Goal: Check status: Check status

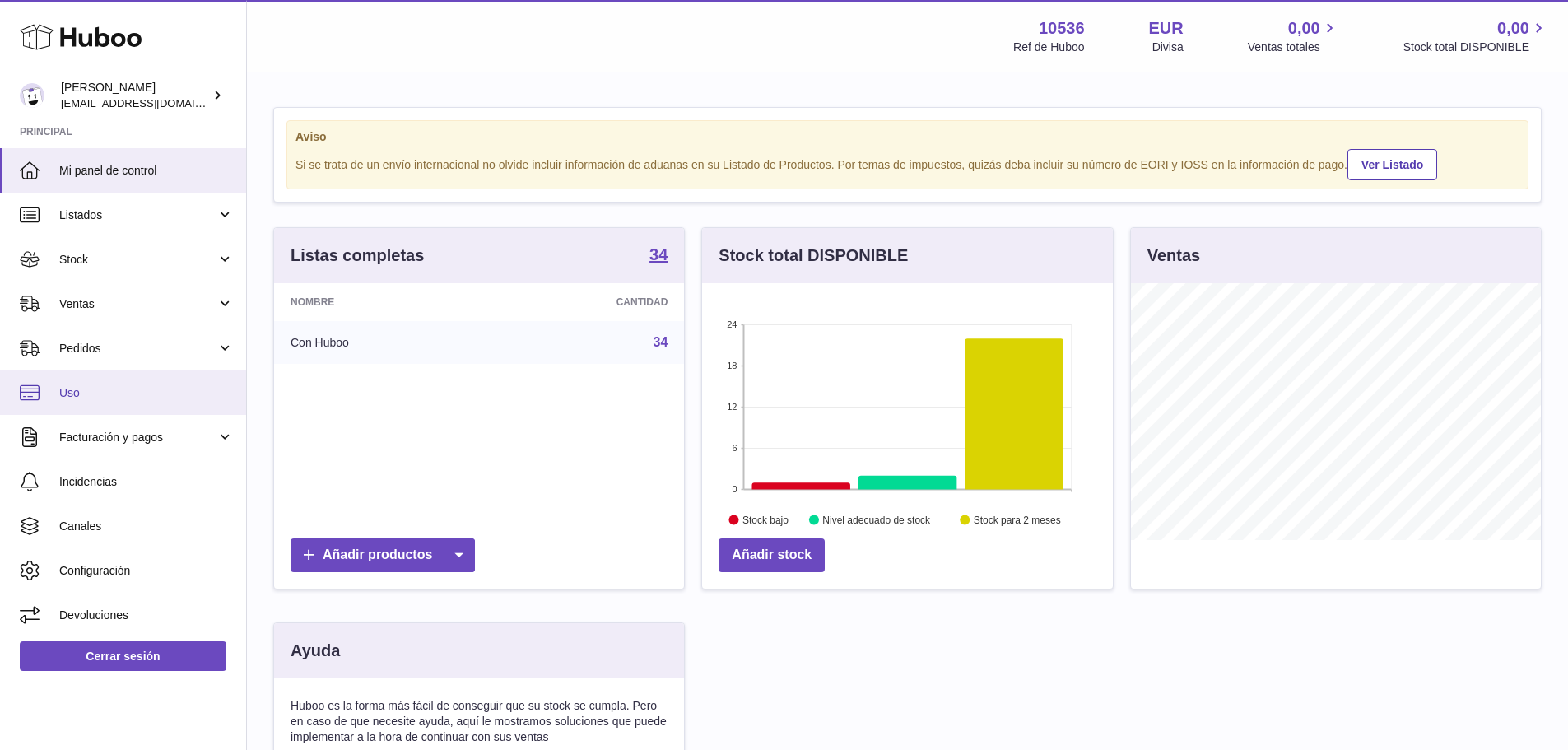
scroll to position [257, 411]
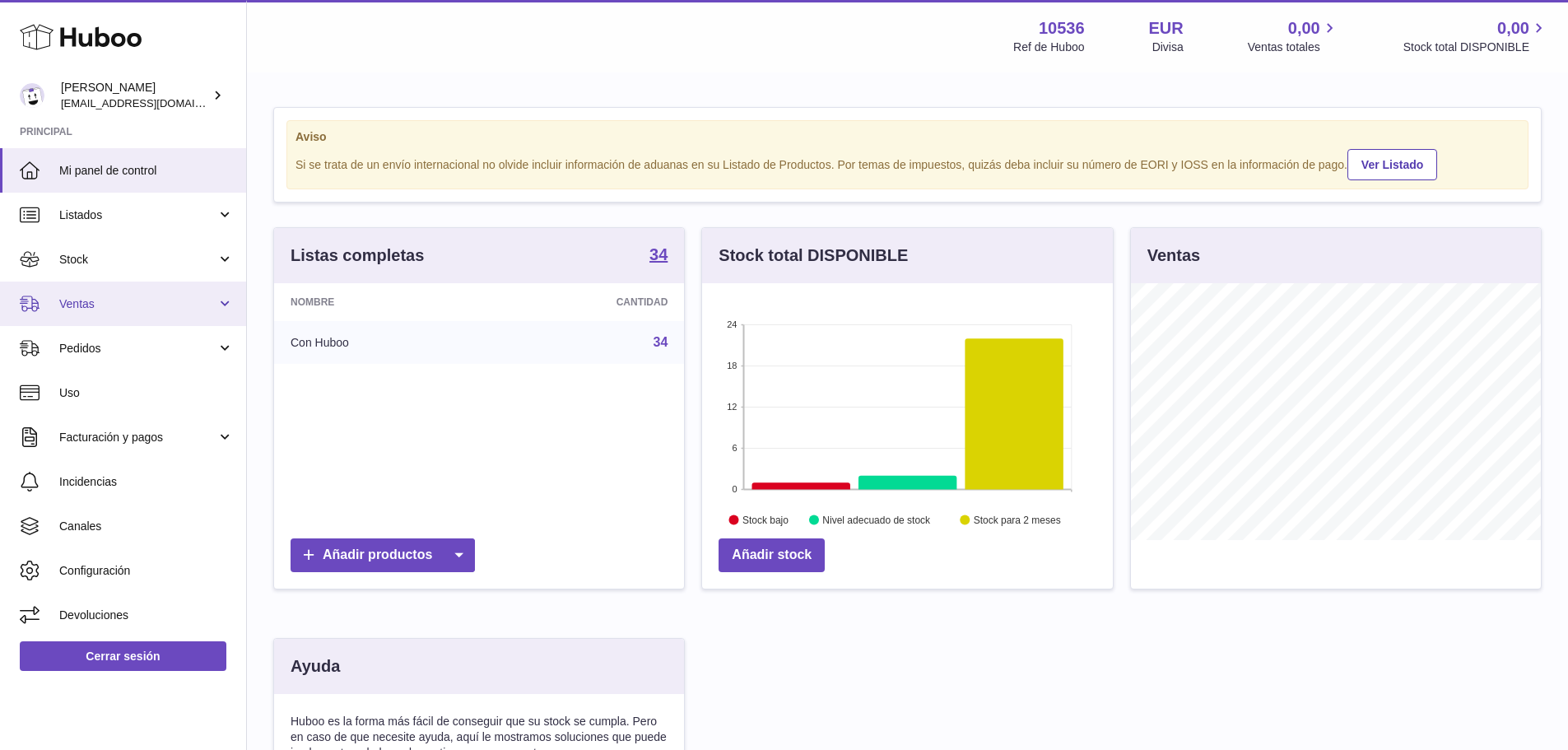
click at [125, 309] on span "Ventas" at bounding box center [138, 304] width 157 height 15
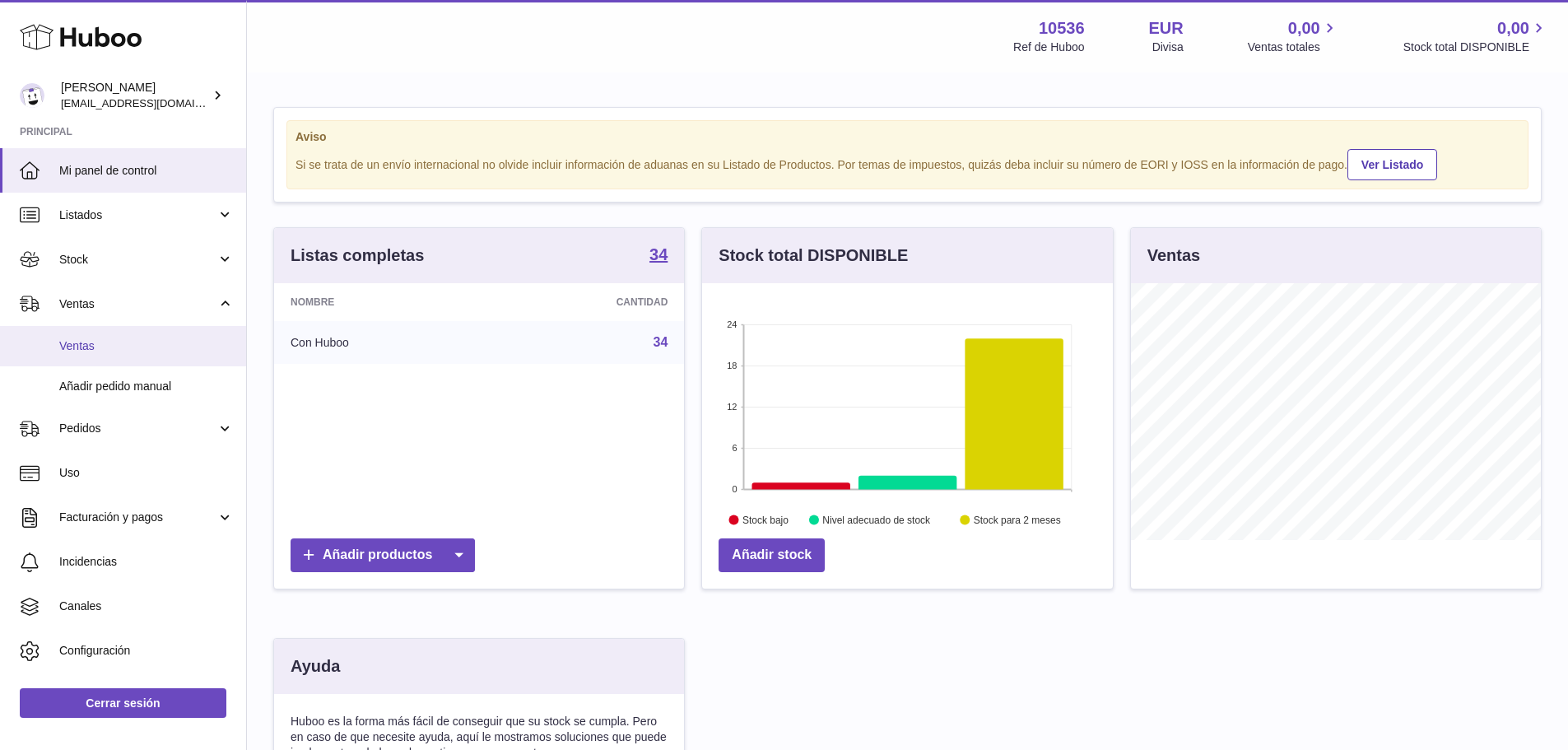
click at [129, 339] on span "Ventas" at bounding box center [146, 346] width 175 height 15
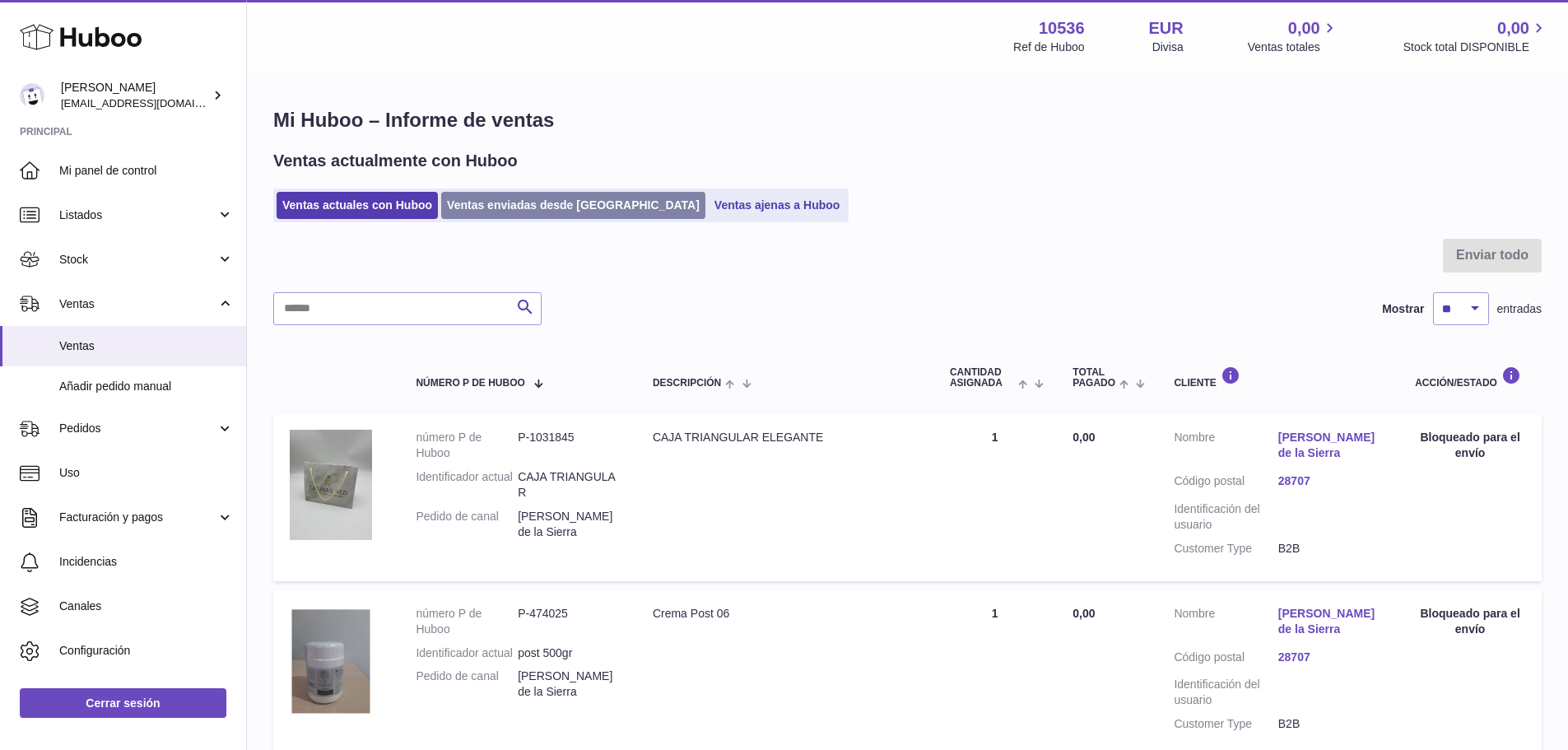
click at [532, 213] on link "Ventas enviadas desde [GEOGRAPHIC_DATA]" at bounding box center [573, 206] width 264 height 28
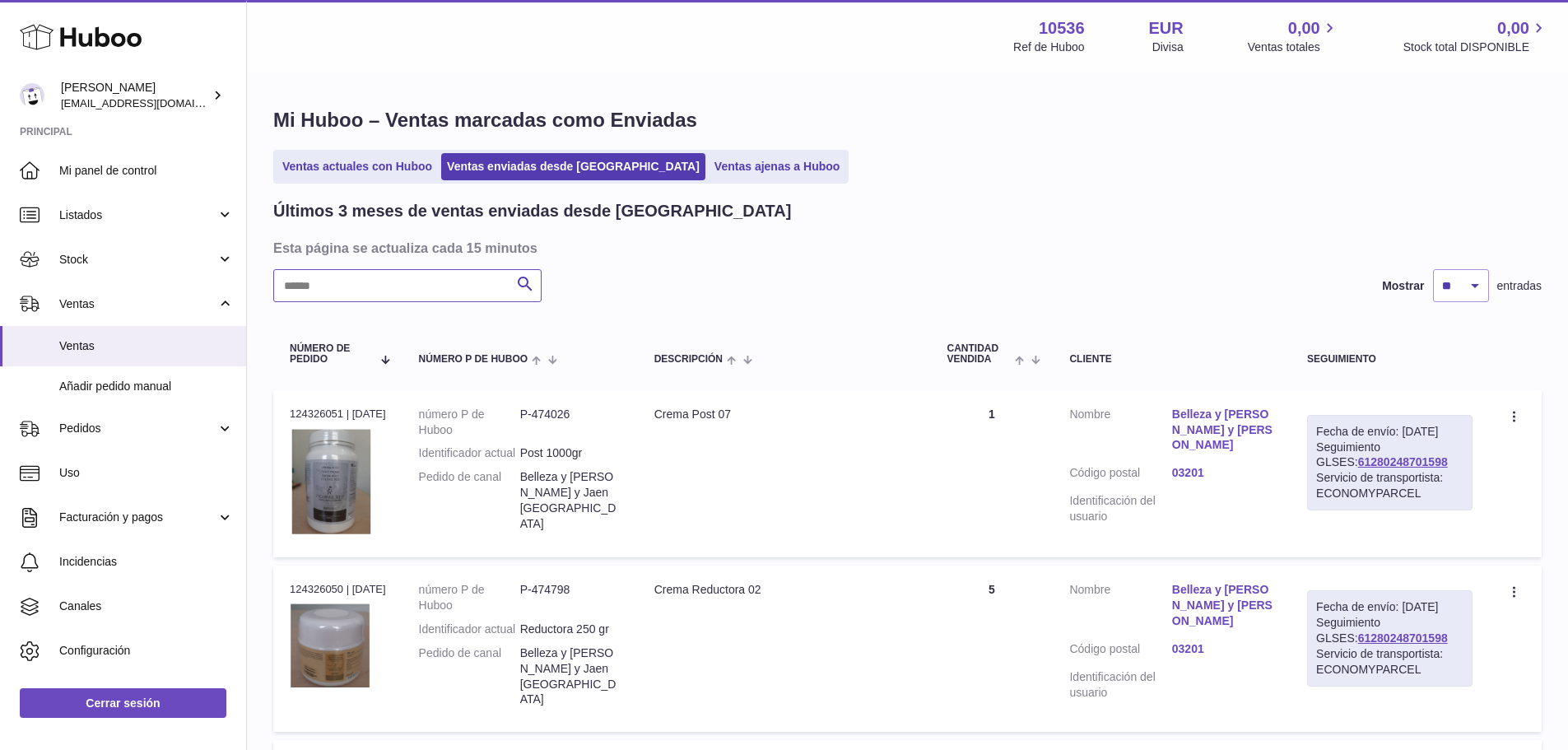
click at [409, 299] on input "text" at bounding box center [407, 286] width 268 height 33
paste input "**********"
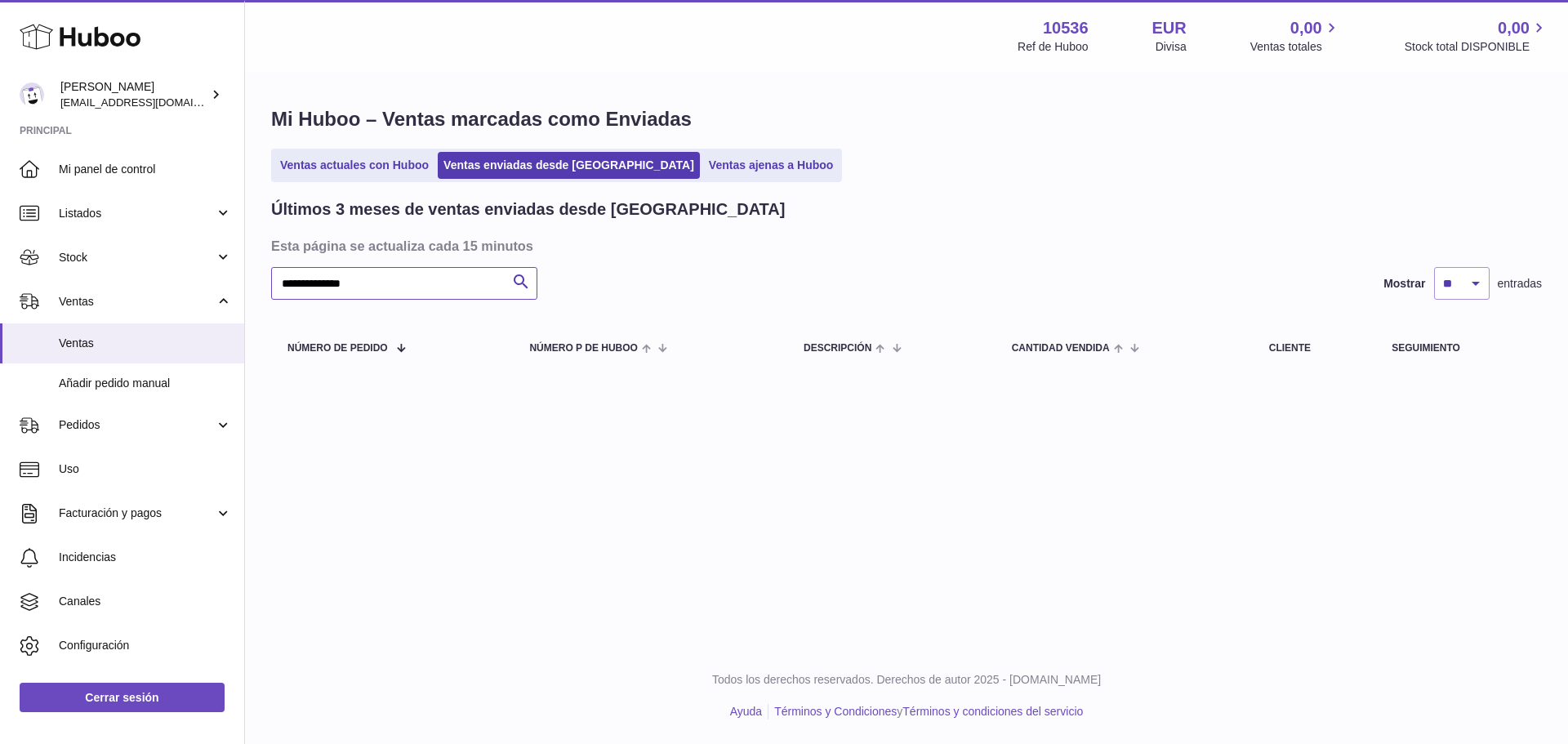
type input "**********"
drag, startPoint x: 378, startPoint y: 280, endPoint x: 161, endPoint y: 289, distance: 217.2
click at [161, 289] on div "Huboo [PERSON_NAME] [EMAIL_ADDRESS][DOMAIN_NAME] Principal Mi panel de control …" at bounding box center [784, 372] width 1568 height 744
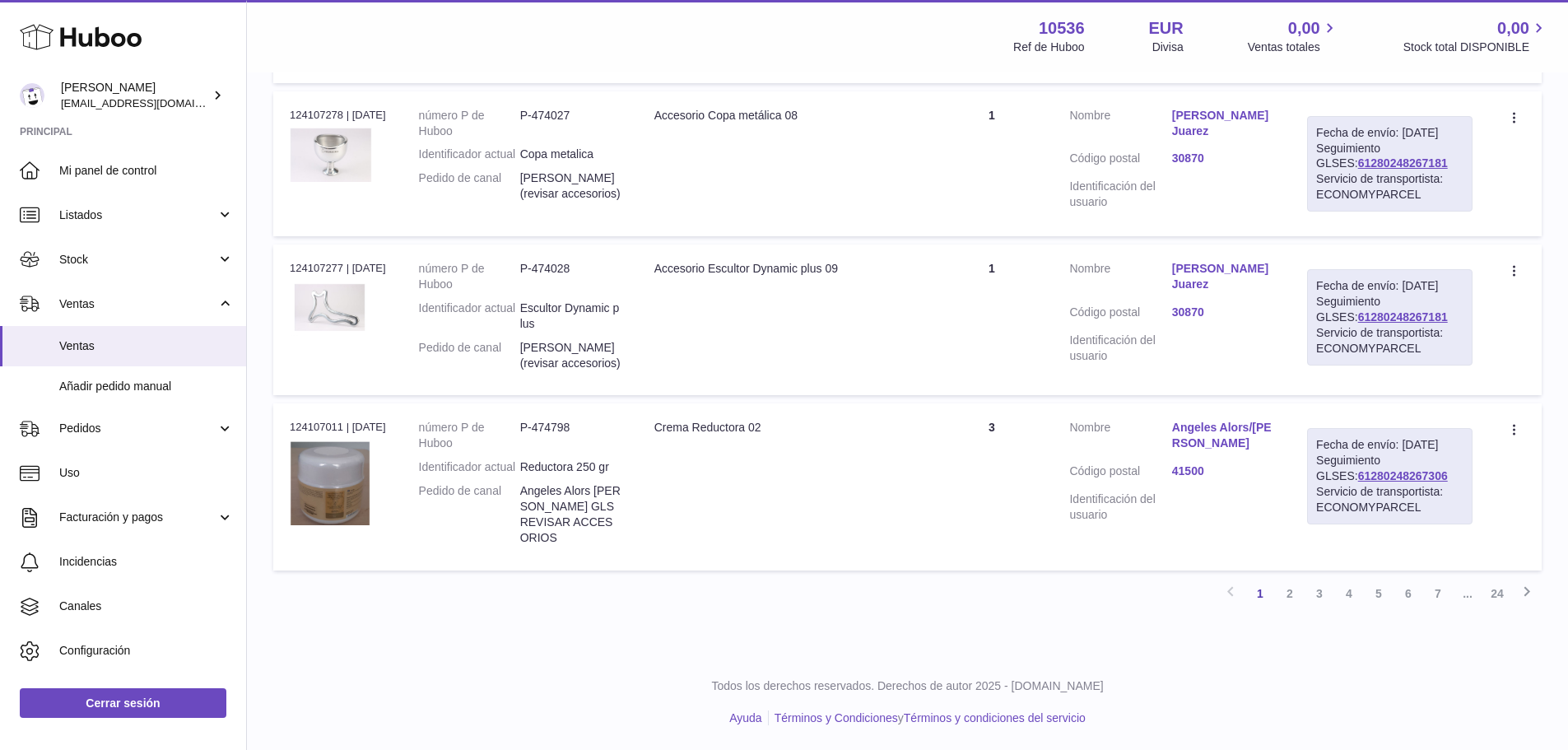
scroll to position [1658, 0]
click at [1373, 593] on link "5" at bounding box center [1378, 593] width 29 height 29
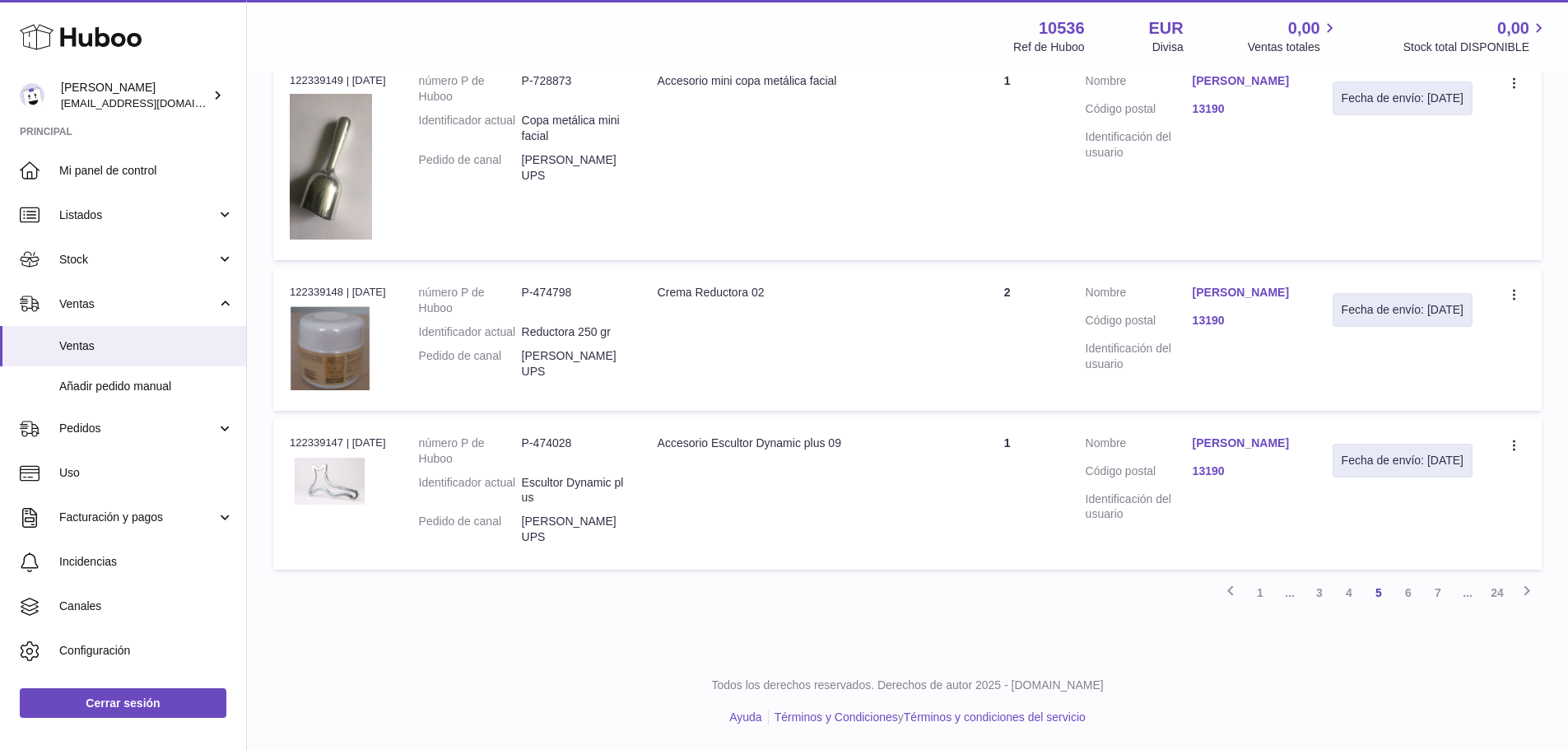
scroll to position [1662, 0]
click at [1442, 591] on link "7" at bounding box center [1437, 593] width 29 height 29
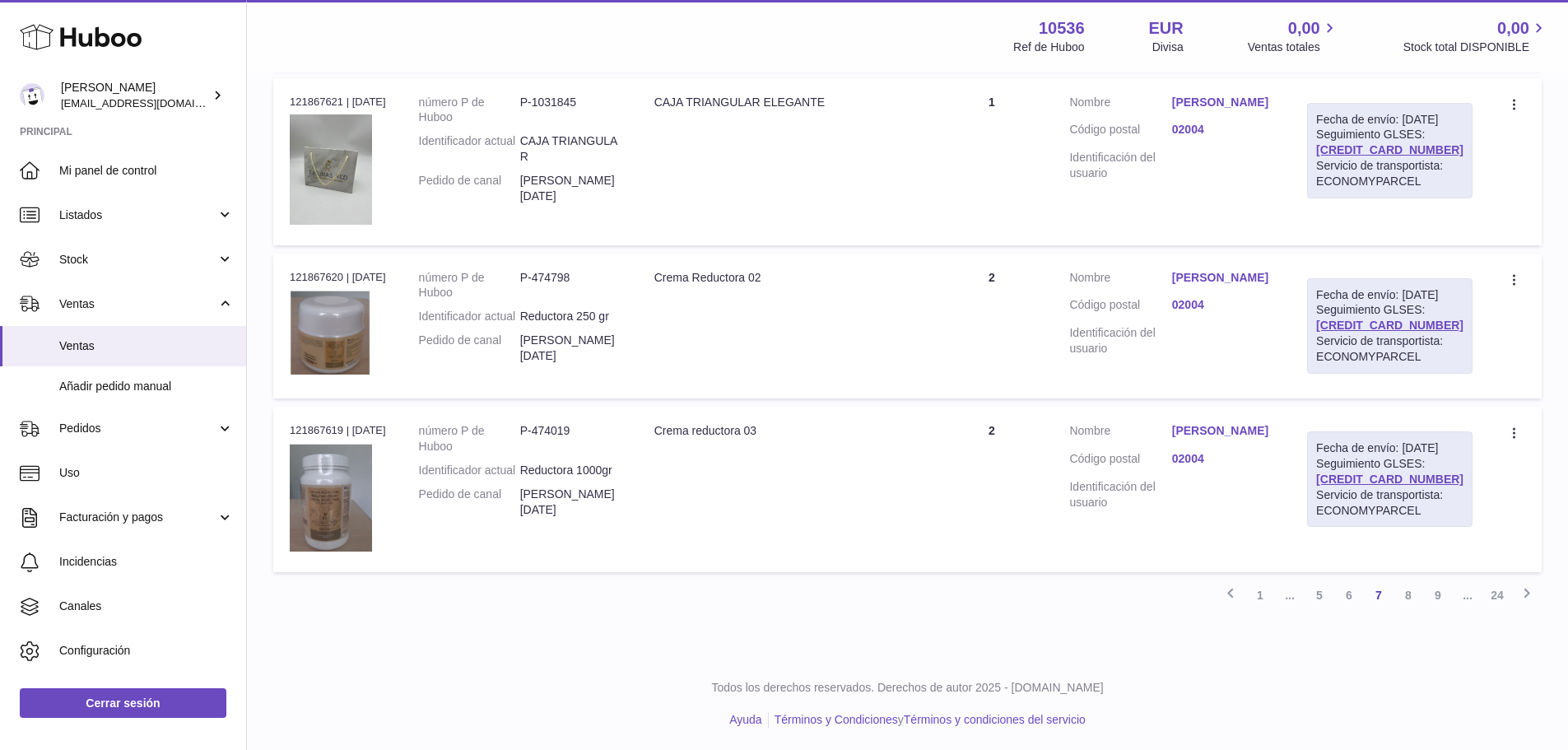
scroll to position [1658, 0]
click at [1342, 592] on link "6" at bounding box center [1349, 593] width 29 height 29
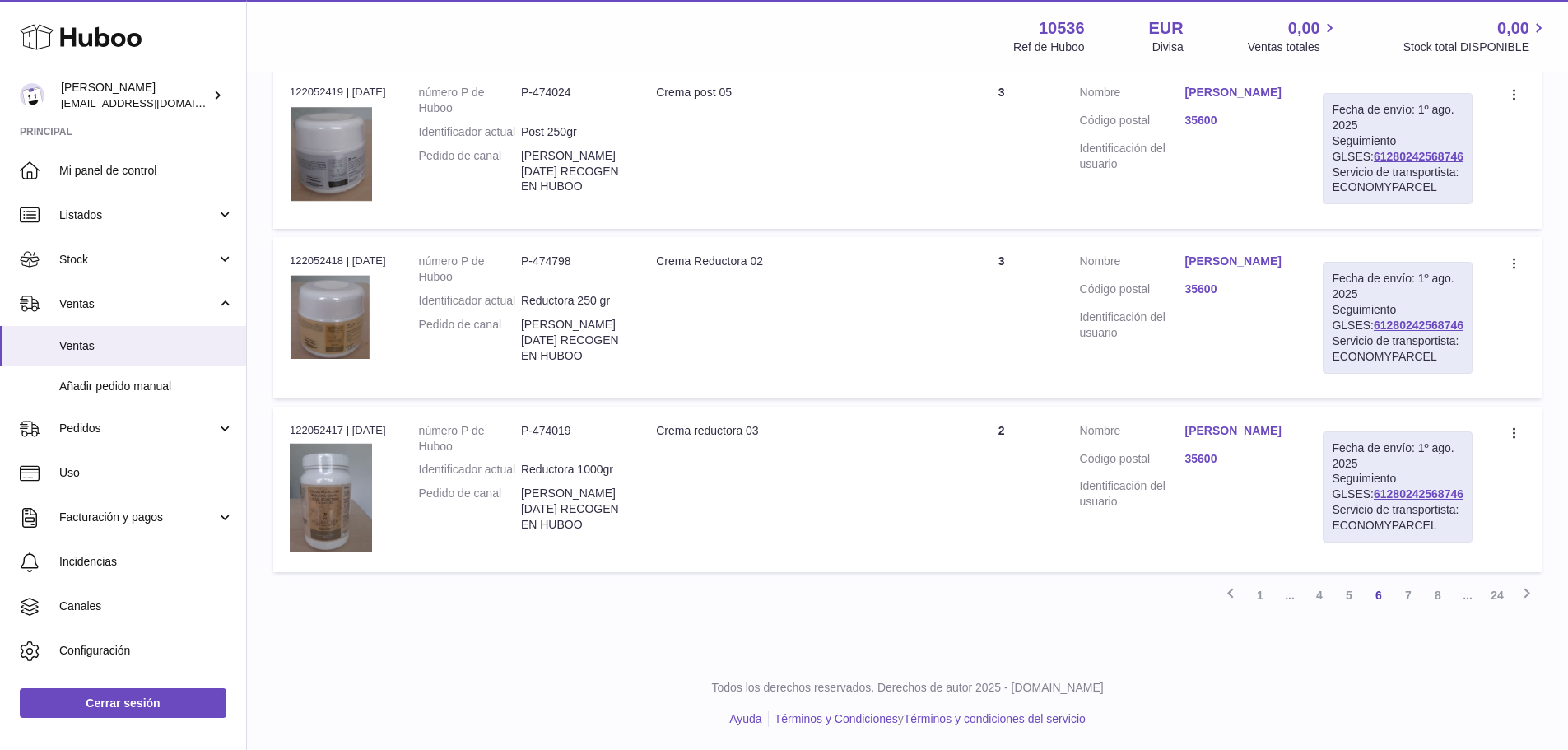
scroll to position [1573, 0]
click at [1319, 595] on link "4" at bounding box center [1319, 593] width 29 height 29
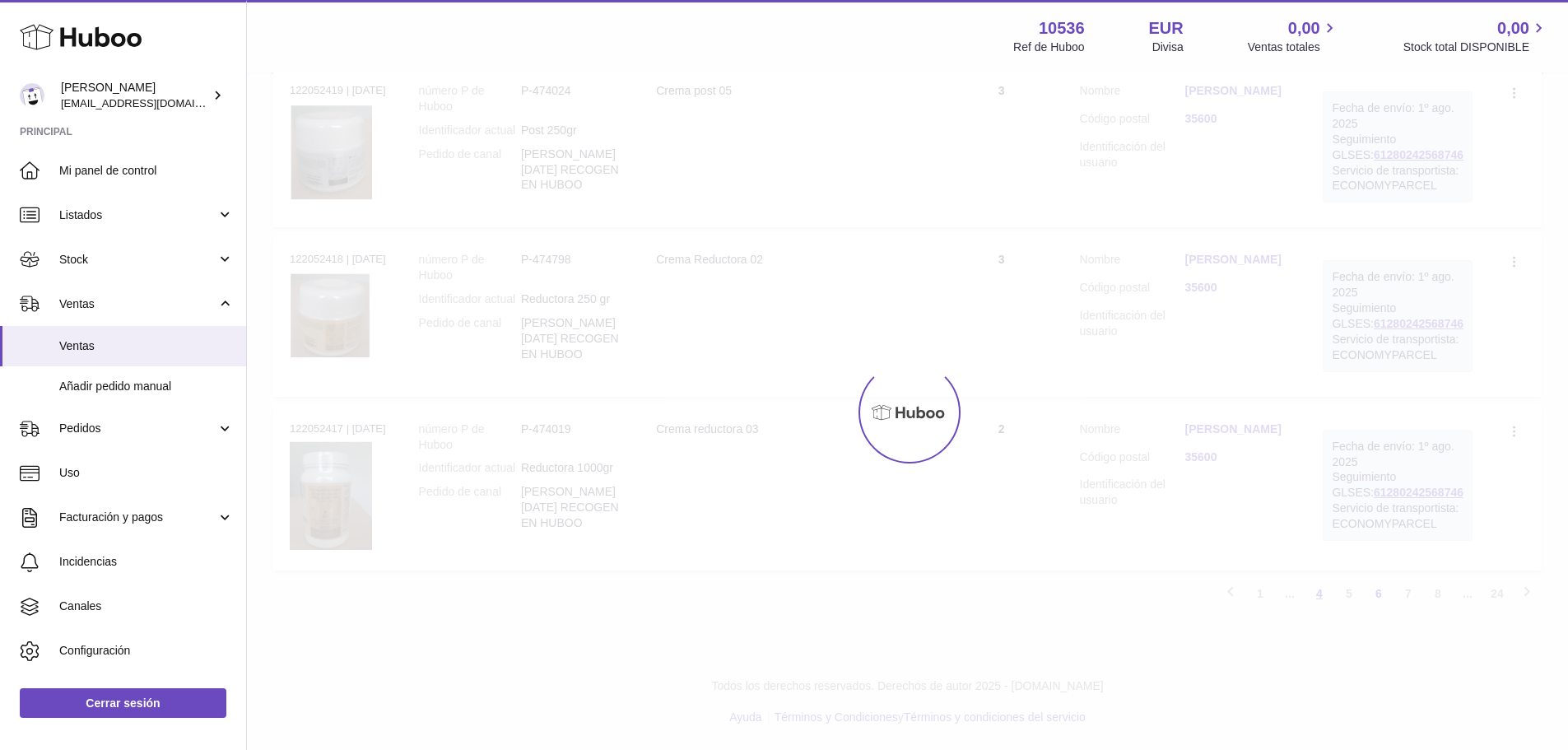
click at [1319, 595] on div at bounding box center [907, 412] width 1321 height 676
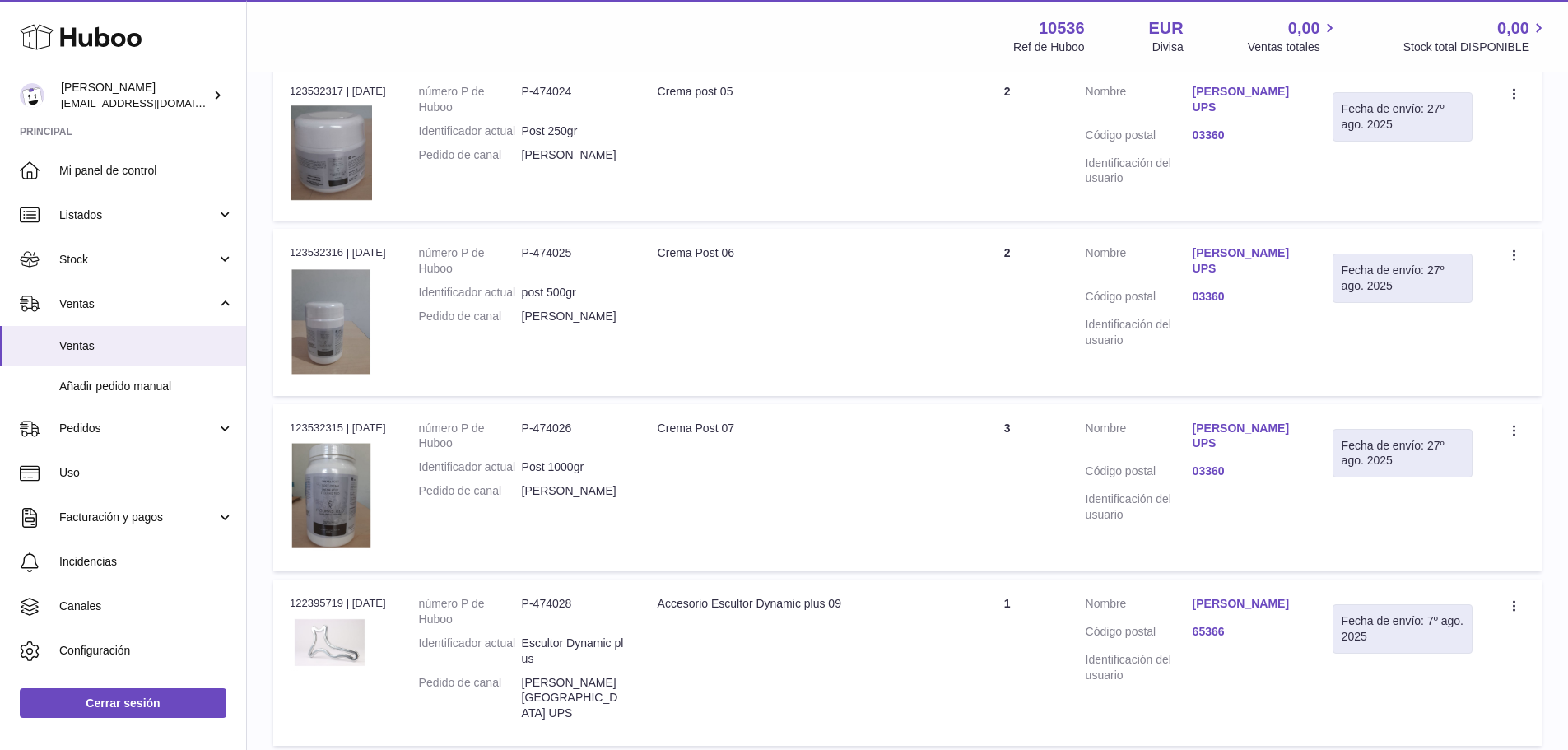
scroll to position [1438, 0]
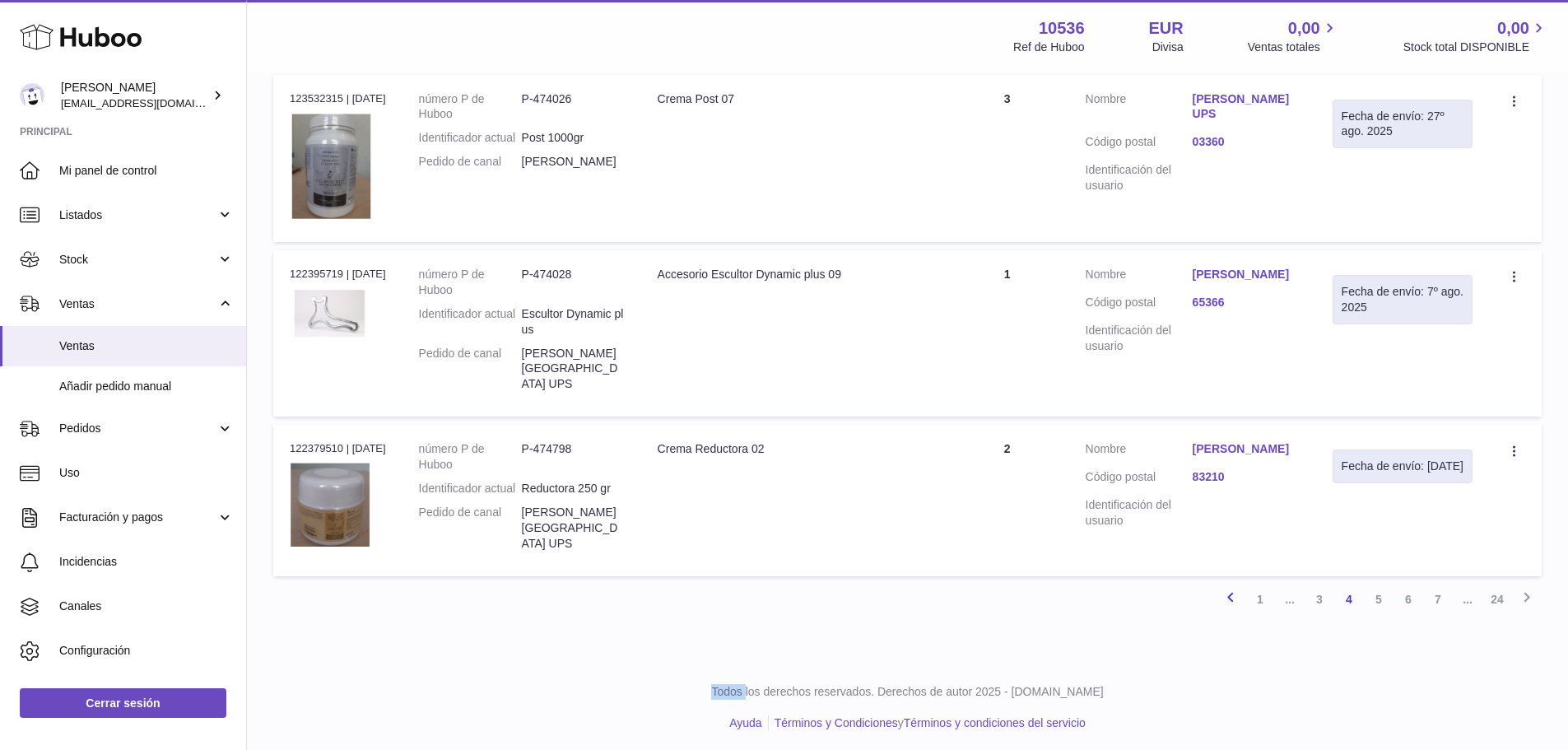
click at [1225, 591] on icon at bounding box center [1230, 598] width 20 height 21
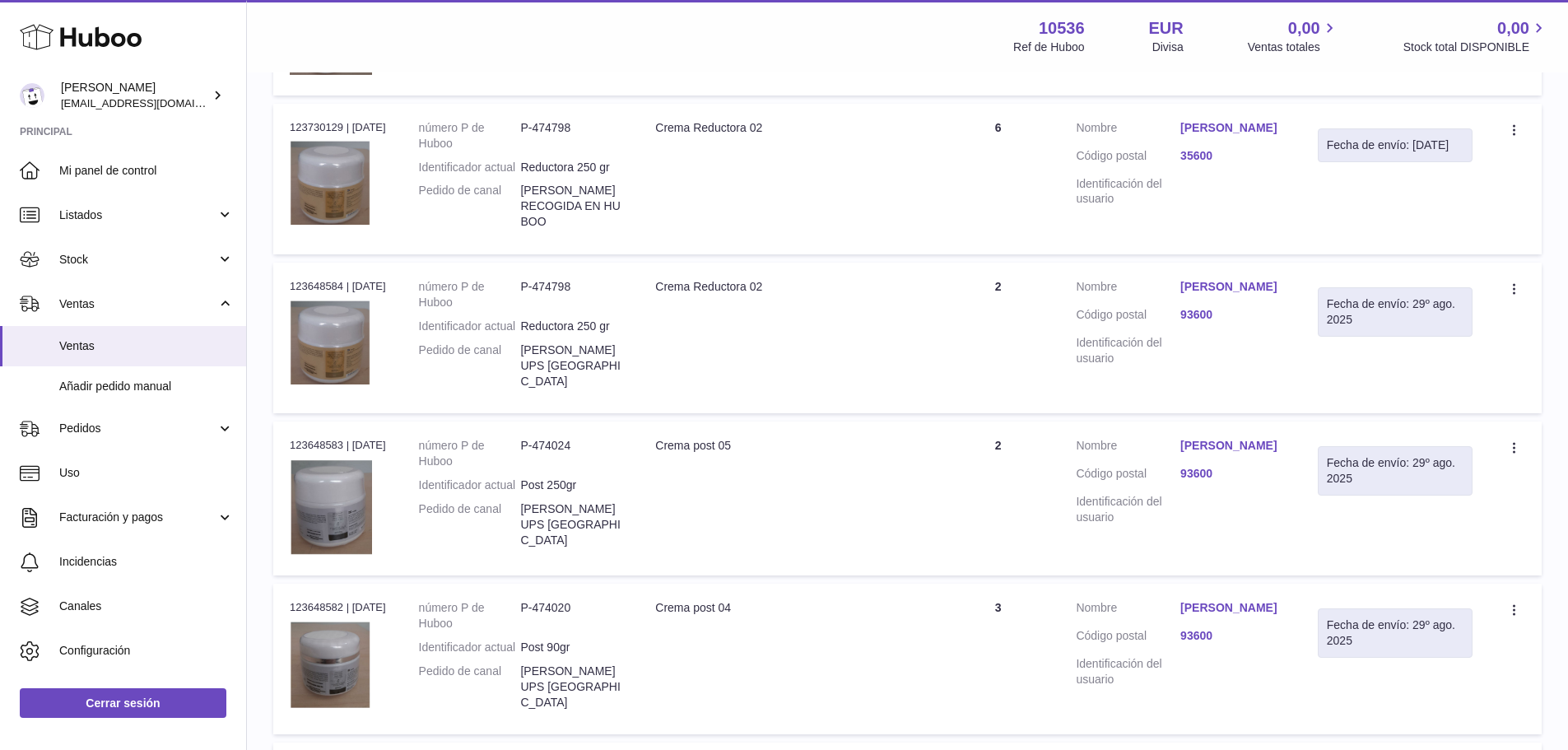
scroll to position [980, 0]
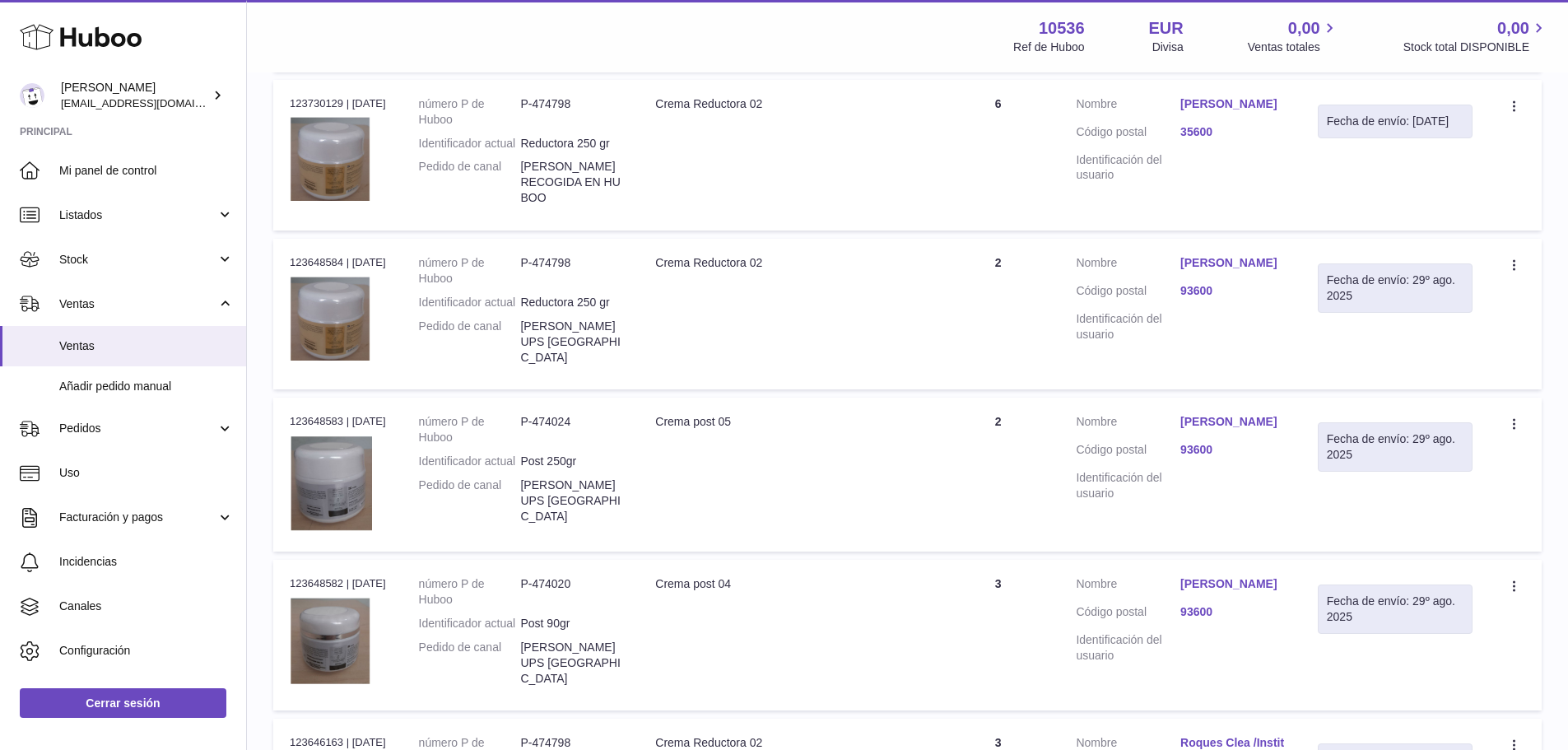
drag, startPoint x: 342, startPoint y: 324, endPoint x: 290, endPoint y: 323, distance: 52.0
click at [290, 270] on div "N° de pedido 123648584 | 28º ago." at bounding box center [338, 262] width 96 height 15
copy div "123648584"
click at [588, 366] on dd "LAETITIA VILUS UPS FRANCIA" at bounding box center [571, 341] width 102 height 47
click at [612, 366] on dd "LAETITIA VILUS UPS FRANCIA" at bounding box center [571, 341] width 102 height 47
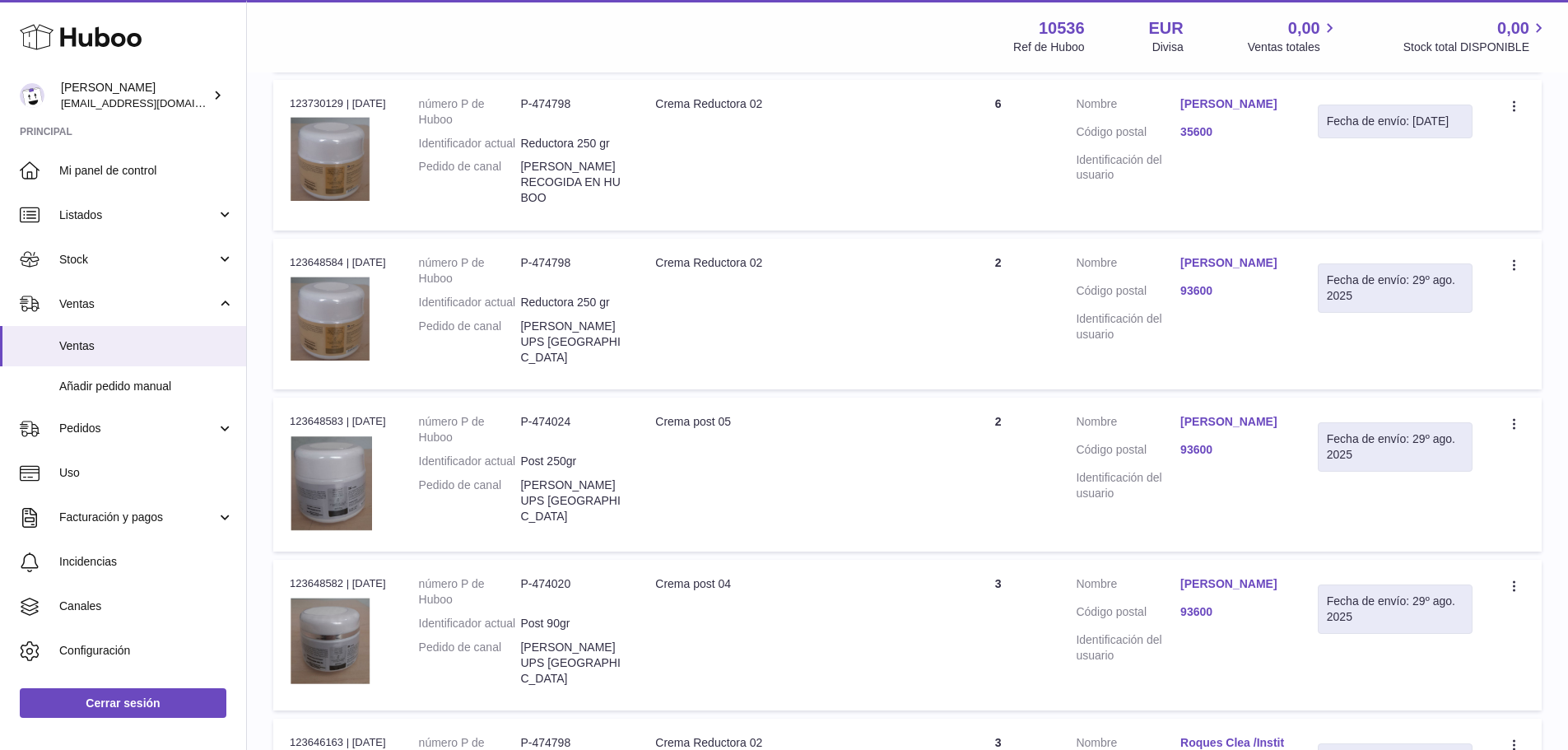
click at [1246, 271] on link "LAETITIA VILUS" at bounding box center [1233, 263] width 105 height 15
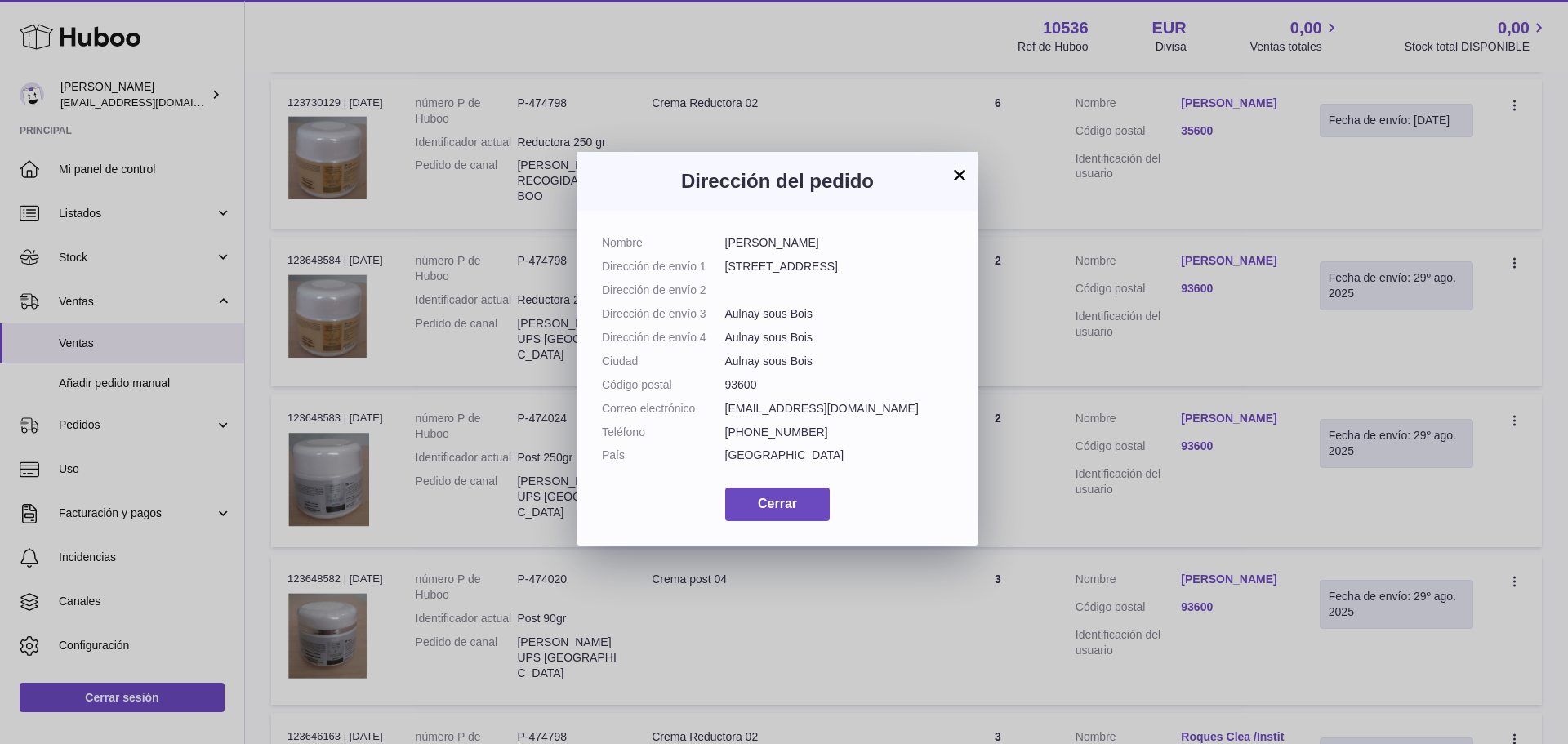
drag, startPoint x: 801, startPoint y: 239, endPoint x: 719, endPoint y: 247, distance: 82.4
click at [719, 247] on dl "Nombre LAETITIA VILUS Dirección de envío 1 8 allée de gascogne Dirección de env…" at bounding box center [778, 353] width 351 height 236
copy dl "LAETITIA VILUS"
click at [957, 174] on button "×" at bounding box center [959, 174] width 20 height 20
